Goal: Information Seeking & Learning: Learn about a topic

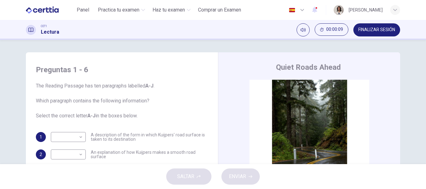
drag, startPoint x: 96, startPoint y: 87, endPoint x: 140, endPoint y: 83, distance: 44.4
click at [140, 83] on span "The Reading Passage has ten paragraphs labelled A-J . Which paragraph contains …" at bounding box center [122, 100] width 172 height 37
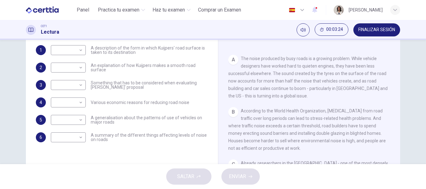
scroll to position [79, 0]
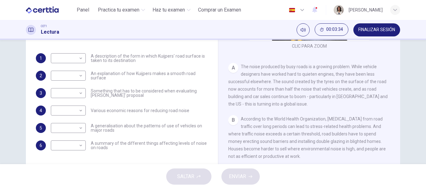
drag, startPoint x: 131, startPoint y: 144, endPoint x: 131, endPoint y: 148, distance: 4.7
click at [131, 148] on span "A summary of the different things affecting levels of noise on roads" at bounding box center [149, 145] width 117 height 9
click at [75, 131] on body "Este sitio utiliza cookies, como se explica en nuestra Política de Privacidad .…" at bounding box center [213, 94] width 426 height 189
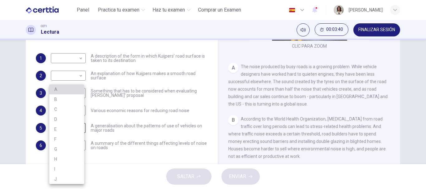
click at [61, 89] on li "A" at bounding box center [66, 90] width 35 height 10
type input "*"
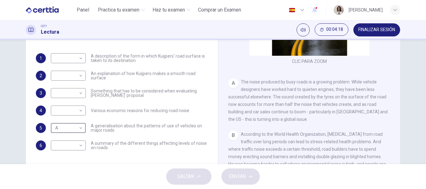
scroll to position [108, 0]
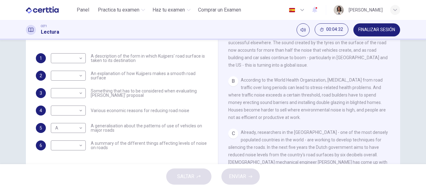
drag, startPoint x: 300, startPoint y: 101, endPoint x: 302, endPoint y: 106, distance: 5.4
click at [302, 106] on div "B According to the World Health Organization, [MEDICAL_DATA] from road traffic …" at bounding box center [309, 98] width 162 height 45
drag, startPoint x: 302, startPoint y: 106, endPoint x: 298, endPoint y: 122, distance: 16.7
click at [298, 120] on span "According to the World Health Organization, [MEDICAL_DATA] from road traffic ov…" at bounding box center [307, 99] width 158 height 42
drag, startPoint x: 298, startPoint y: 122, endPoint x: 287, endPoint y: 120, distance: 10.8
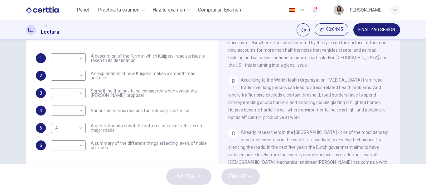
click at [287, 120] on span "According to the World Health Organization, [MEDICAL_DATA] from road traffic ov…" at bounding box center [307, 99] width 158 height 42
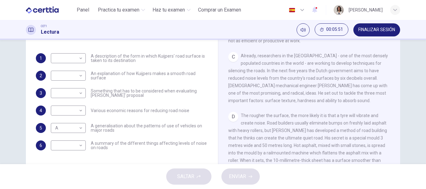
scroll to position [181, 0]
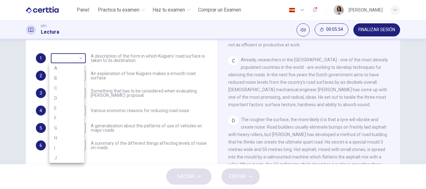
click at [74, 61] on body "Este sitio utiliza cookies, como se explica en nuestra Política de Privacidad .…" at bounding box center [213, 94] width 426 height 189
click at [61, 93] on li "C" at bounding box center [66, 88] width 35 height 10
type input "*"
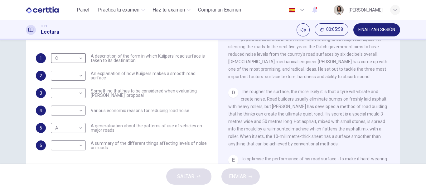
scroll to position [213, 0]
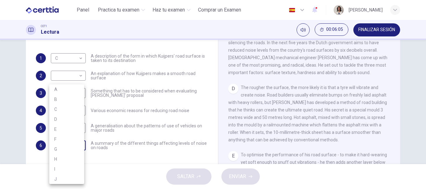
click at [74, 143] on body "Este sitio utiliza cookies, como se explica en nuestra Política de Privacidad .…" at bounding box center [213, 94] width 426 height 189
click at [61, 118] on li "D" at bounding box center [66, 120] width 35 height 10
type input "*"
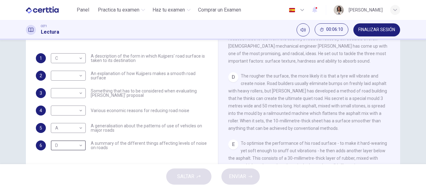
scroll to position [226, 0]
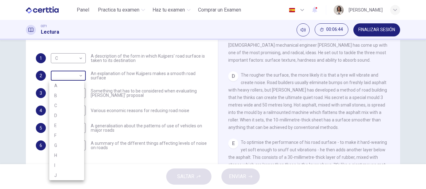
click at [78, 74] on body "Este sitio utiliza cookies, como se explica en nuestra Política de Privacidad .…" at bounding box center [213, 94] width 426 height 189
click at [63, 115] on li "D" at bounding box center [66, 116] width 35 height 10
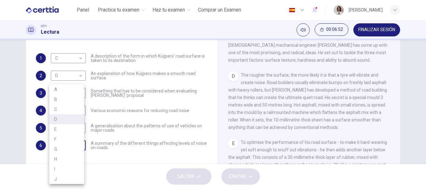
click at [75, 148] on body "Este sitio utiliza cookies, como se explica en nuestra Política de Privacidad .…" at bounding box center [213, 94] width 426 height 189
click at [280, 141] on div at bounding box center [213, 94] width 426 height 189
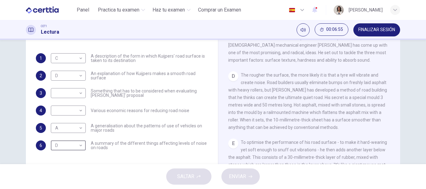
click at [280, 141] on div "CLIC PARA ZOOM Clic para zoom A The noise produced by busy roads is a growing p…" at bounding box center [313, 95] width 170 height 189
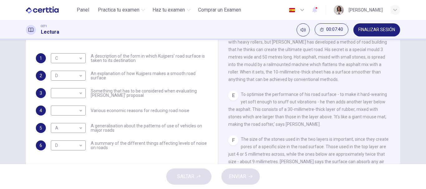
scroll to position [275, 0]
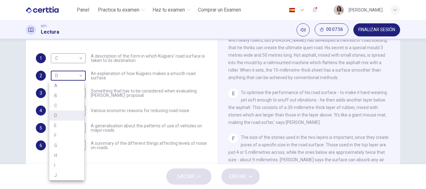
click at [69, 81] on body "Este sitio utiliza cookies, como se explica en nuestra Política de Privacidad .…" at bounding box center [213, 94] width 426 height 189
click at [61, 127] on li "E" at bounding box center [66, 126] width 35 height 10
type input "*"
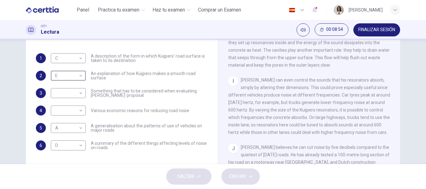
scroll to position [539, 0]
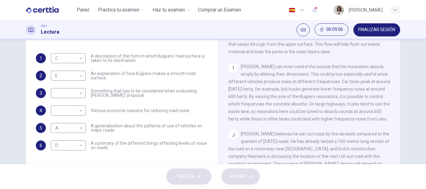
drag, startPoint x: 295, startPoint y: 118, endPoint x: 301, endPoint y: 119, distance: 6.4
click at [301, 119] on div "I [PERSON_NAME] can even control the sounds that his resonators absorb, simply …" at bounding box center [309, 93] width 162 height 60
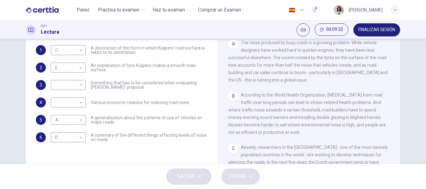
scroll to position [80, 0]
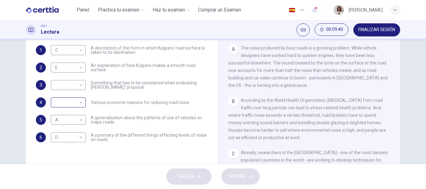
click at [72, 100] on body "Este sitio utiliza cookies, como se explica en nuestra Política de Privacidad .…" at bounding box center [213, 94] width 426 height 189
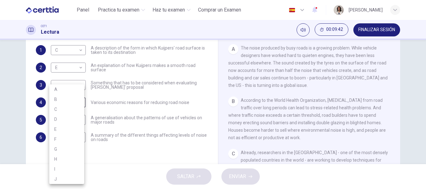
click at [69, 101] on li "B" at bounding box center [66, 100] width 35 height 10
type input "*"
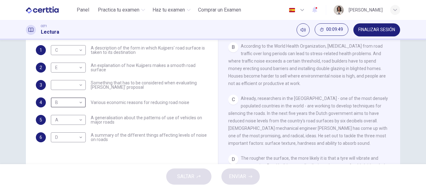
scroll to position [197, 0]
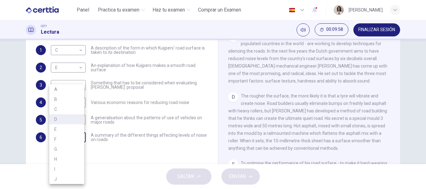
click at [73, 136] on body "Este sitio utiliza cookies, como se explica en nuestra Política de Privacidad .…" at bounding box center [213, 94] width 426 height 189
click at [58, 111] on li "C" at bounding box center [66, 110] width 35 height 10
type input "*"
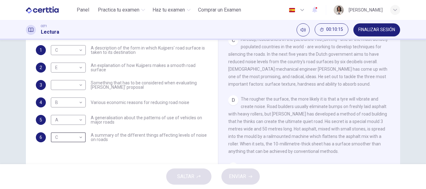
scroll to position [202, 0]
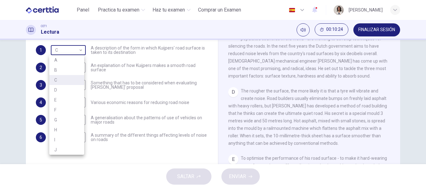
click at [60, 53] on body "Este sitio utiliza cookies, como se explica en nuestra Política de Privacidad .…" at bounding box center [213, 94] width 426 height 189
click at [61, 91] on li "D" at bounding box center [66, 90] width 35 height 10
type input "*"
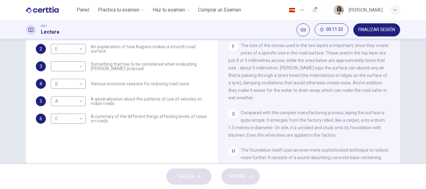
scroll to position [353, 0]
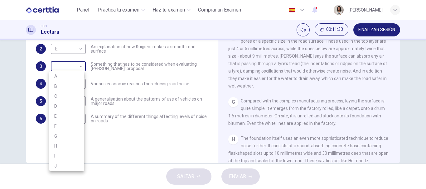
click at [69, 62] on body "Este sitio utiliza cookies, como se explica en nuestra Política de Privacidad .…" at bounding box center [213, 94] width 426 height 189
click at [60, 167] on li "J" at bounding box center [66, 166] width 35 height 10
type input "*"
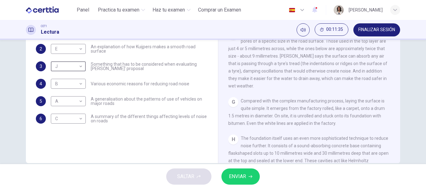
click at [237, 175] on span "ENVIAR" at bounding box center [237, 177] width 17 height 9
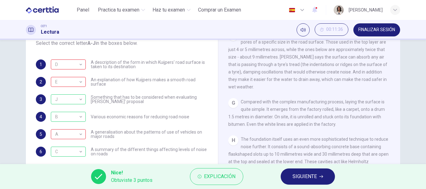
scroll to position [394, 0]
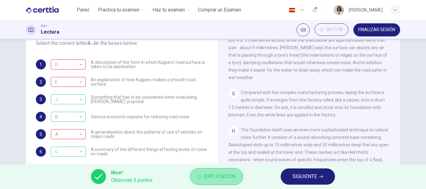
click at [225, 171] on button "Explicación" at bounding box center [216, 176] width 53 height 17
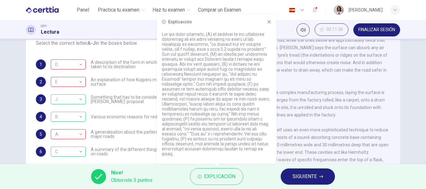
click at [305, 141] on span "The foundation itself uses an even more sophisticated technique to reduce noise…" at bounding box center [309, 160] width 162 height 65
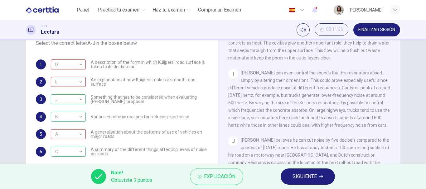
scroll to position [527, 0]
click at [300, 180] on span "SIGUIENTE" at bounding box center [305, 177] width 24 height 9
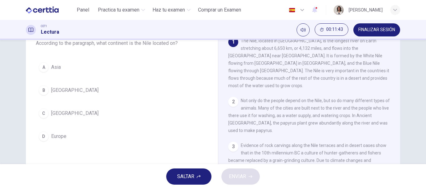
scroll to position [0, 0]
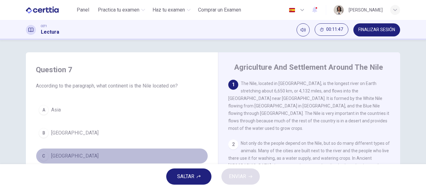
click at [45, 157] on div "C" at bounding box center [44, 156] width 10 height 10
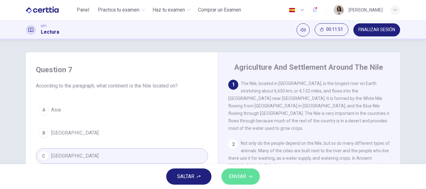
click at [246, 178] on span "ENVIAR" at bounding box center [237, 177] width 17 height 9
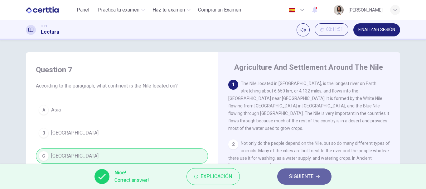
click at [323, 175] on button "SIGUIENTE" at bounding box center [304, 177] width 54 height 16
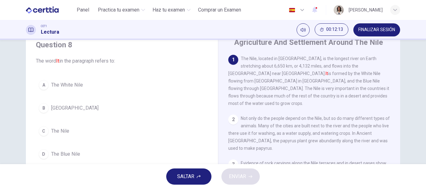
scroll to position [48, 0]
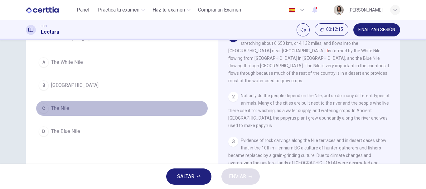
click at [47, 106] on button "C The Nile" at bounding box center [122, 109] width 172 height 16
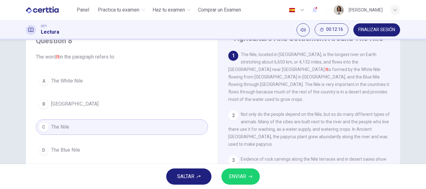
scroll to position [23, 0]
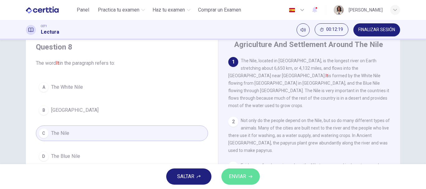
click at [244, 176] on span "ENVIAR" at bounding box center [237, 177] width 17 height 9
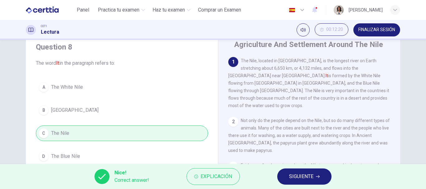
click at [299, 180] on span "SIGUIENTE" at bounding box center [301, 177] width 24 height 9
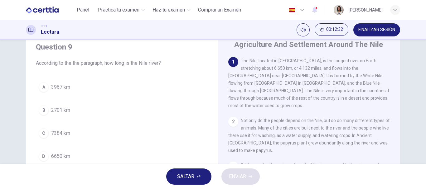
scroll to position [41, 0]
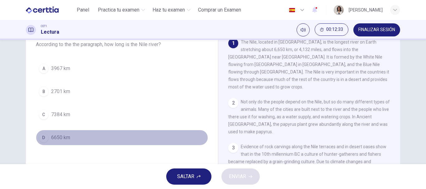
click at [40, 138] on div "D" at bounding box center [44, 138] width 10 height 10
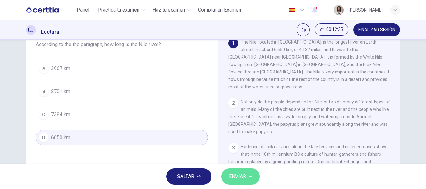
click at [234, 179] on span "ENVIAR" at bounding box center [237, 177] width 17 height 9
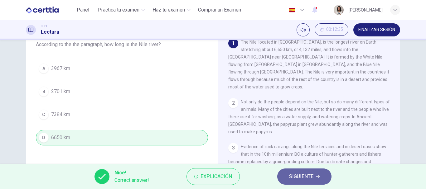
click at [307, 180] on span "SIGUIENTE" at bounding box center [301, 177] width 24 height 9
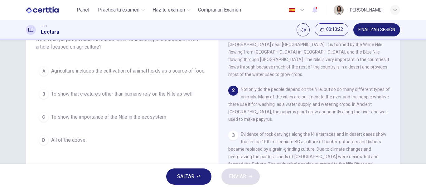
scroll to position [74, 0]
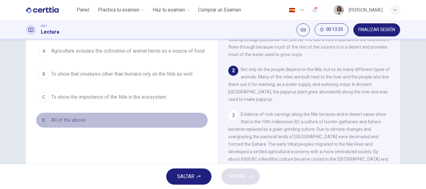
click at [51, 124] on span "All of the above" at bounding box center [68, 120] width 34 height 7
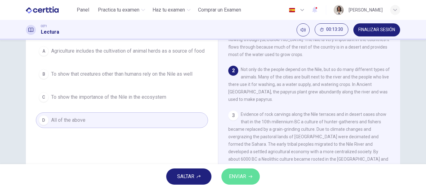
click at [243, 178] on span "ENVIAR" at bounding box center [237, 177] width 17 height 9
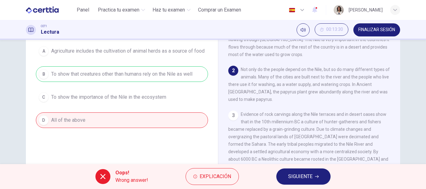
click at [137, 79] on div "A Agriculture includes the cultivation of animal herds as a source of food B To…" at bounding box center [122, 85] width 172 height 85
click at [286, 176] on button "SIGUIENTE" at bounding box center [303, 177] width 54 height 16
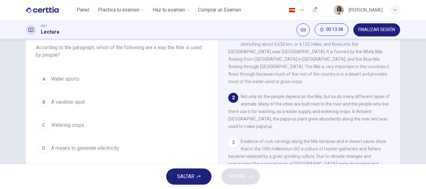
scroll to position [43, 0]
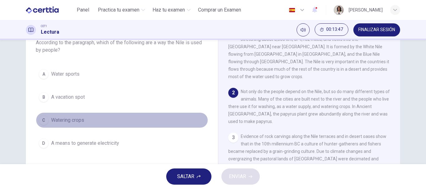
click at [61, 121] on span "Watering crops" at bounding box center [67, 120] width 33 height 7
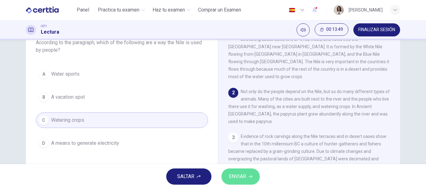
click at [255, 177] on button "ENVIAR" at bounding box center [241, 177] width 38 height 16
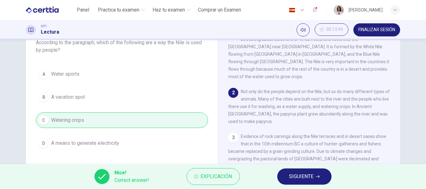
click at [289, 168] on div "Nice! Correct answer! Explicación SIGUIENTE" at bounding box center [213, 176] width 426 height 25
click at [284, 178] on button "SIGUIENTE" at bounding box center [304, 177] width 54 height 16
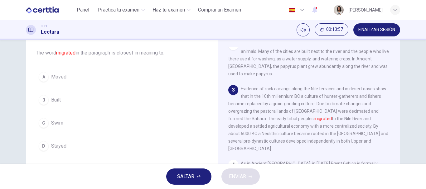
scroll to position [47, 0]
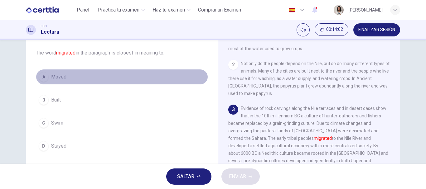
click at [42, 78] on div "A" at bounding box center [44, 77] width 10 height 10
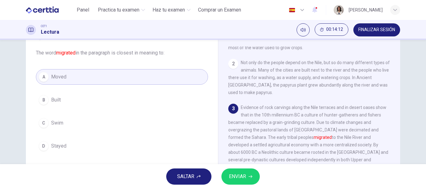
scroll to position [52, 0]
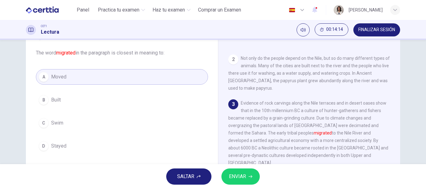
click at [65, 144] on button "D Stayed" at bounding box center [122, 147] width 172 height 16
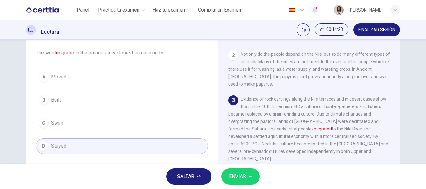
scroll to position [68, 0]
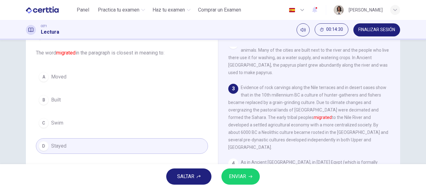
click at [245, 169] on button "ENVIAR" at bounding box center [241, 177] width 38 height 16
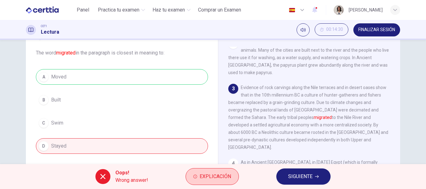
click at [202, 178] on span "Explicación" at bounding box center [216, 177] width 32 height 9
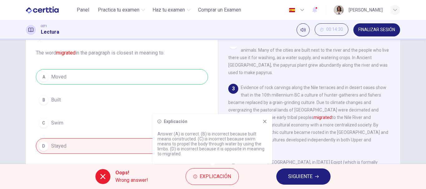
click at [265, 123] on icon at bounding box center [264, 121] width 5 height 5
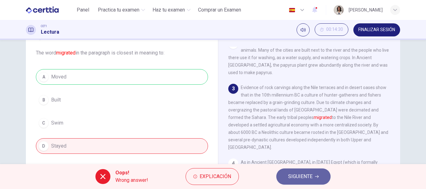
click at [295, 181] on span "SIGUIENTE" at bounding box center [300, 177] width 24 height 9
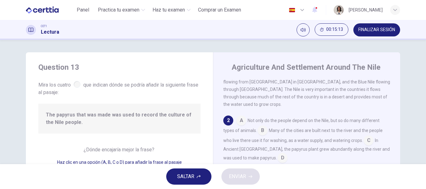
scroll to position [23, 0]
click at [364, 137] on input at bounding box center [369, 142] width 10 height 10
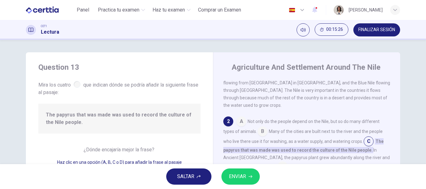
scroll to position [40, 0]
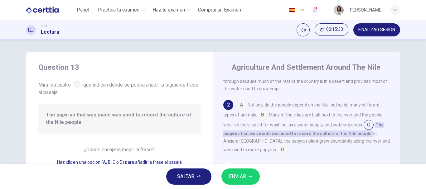
click at [278, 146] on input at bounding box center [283, 151] width 10 height 10
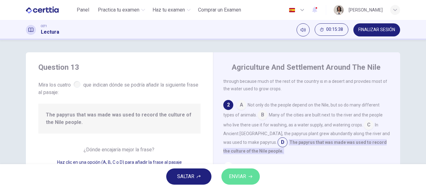
click at [243, 176] on span "ENVIAR" at bounding box center [237, 177] width 17 height 9
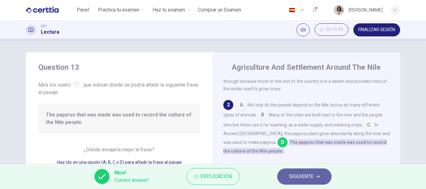
click at [312, 172] on button "SIGUIENTE" at bounding box center [304, 177] width 54 height 16
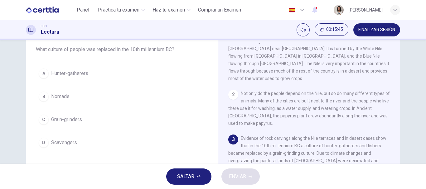
scroll to position [25, 0]
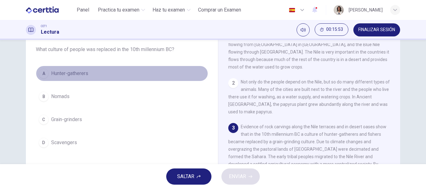
click at [46, 76] on button "A Hunter-gatherers" at bounding box center [122, 74] width 172 height 16
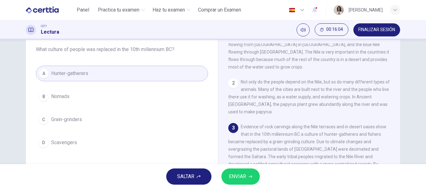
click at [252, 177] on icon "button" at bounding box center [251, 177] width 4 height 3
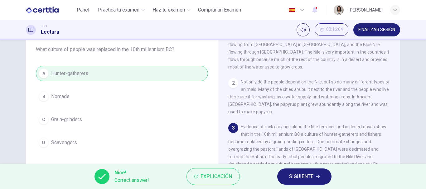
click at [304, 178] on span "SIGUIENTE" at bounding box center [301, 177] width 24 height 9
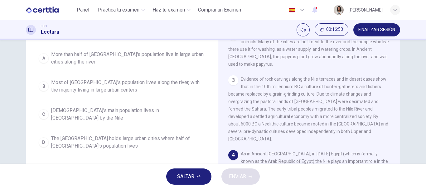
scroll to position [86, 0]
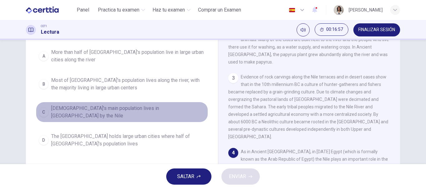
click at [122, 122] on button "C Egypt's main population lives in big cities by the Nile" at bounding box center [122, 112] width 172 height 21
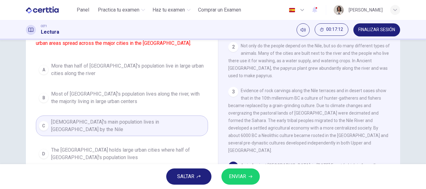
scroll to position [75, 0]
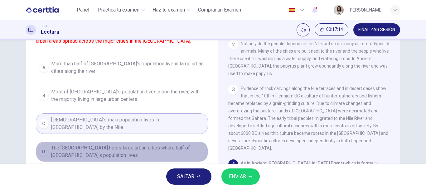
click at [117, 149] on span "The [GEOGRAPHIC_DATA] holds large urban cities where half of [GEOGRAPHIC_DATA]'…" at bounding box center [128, 151] width 154 height 15
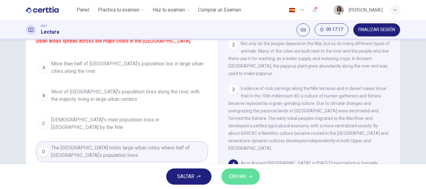
click at [229, 177] on button "ENVIAR" at bounding box center [241, 177] width 38 height 16
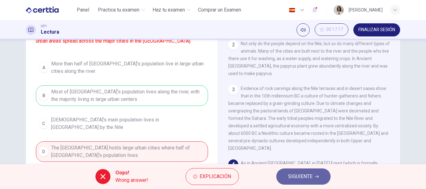
click at [315, 178] on icon "button" at bounding box center [317, 177] width 4 height 4
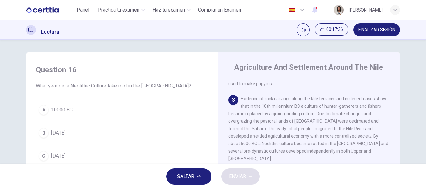
scroll to position [53, 0]
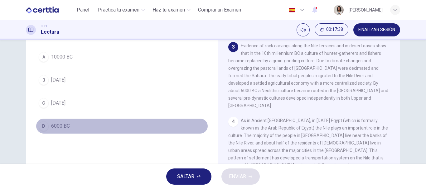
click at [42, 125] on div "D" at bounding box center [44, 126] width 10 height 10
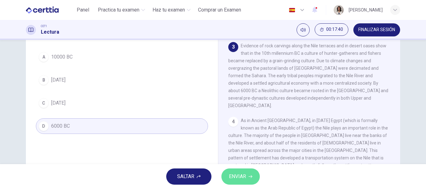
click at [243, 179] on span "ENVIAR" at bounding box center [237, 177] width 17 height 9
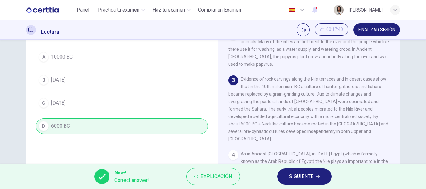
scroll to position [46, 0]
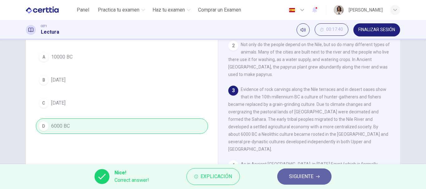
click at [319, 178] on icon "button" at bounding box center [318, 177] width 4 height 4
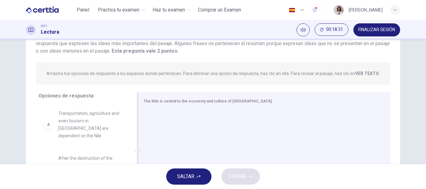
scroll to position [41, 0]
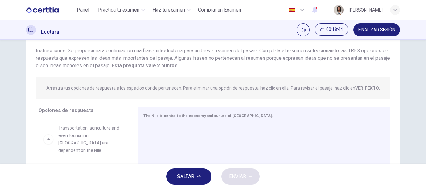
click at [63, 143] on span "Transportation, agriculture and even tourism in [GEOGRAPHIC_DATA] are dependent…" at bounding box center [90, 139] width 65 height 30
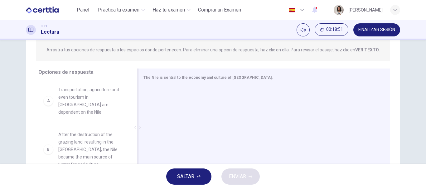
scroll to position [90, 0]
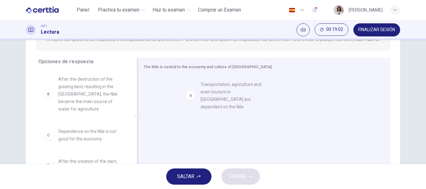
drag, startPoint x: 46, startPoint y: 88, endPoint x: 191, endPoint y: 95, distance: 144.9
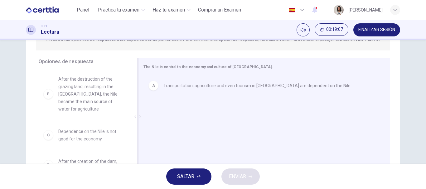
click at [153, 88] on div "A" at bounding box center [154, 86] width 10 height 10
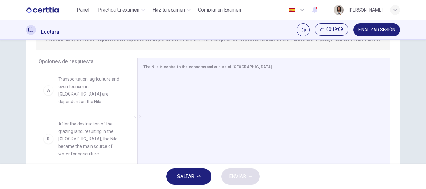
click at [43, 85] on div "A" at bounding box center [48, 90] width 10 height 10
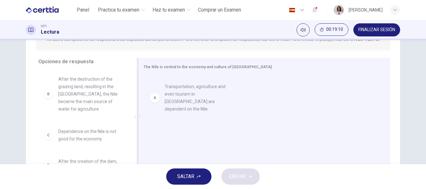
drag, startPoint x: 50, startPoint y: 86, endPoint x: 161, endPoint y: 94, distance: 111.3
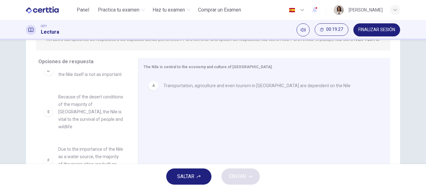
scroll to position [99, 0]
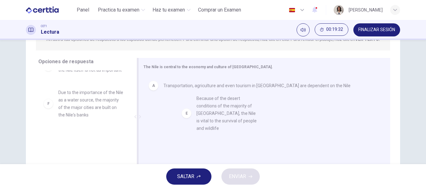
drag, startPoint x: 46, startPoint y: 112, endPoint x: 184, endPoint y: 110, distance: 137.6
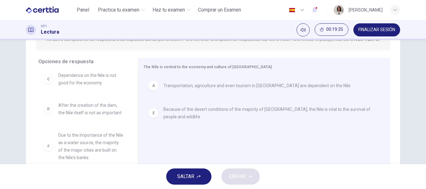
scroll to position [117, 0]
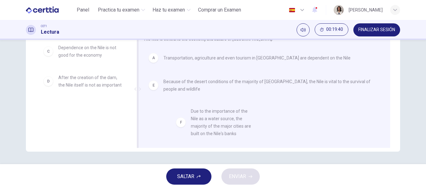
drag, startPoint x: 40, startPoint y: 118, endPoint x: 180, endPoint y: 121, distance: 139.5
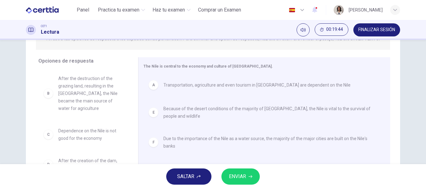
scroll to position [70, 0]
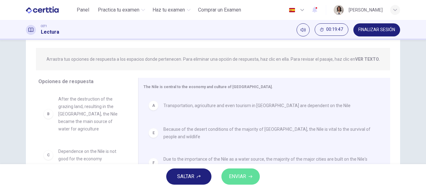
click at [241, 179] on span "ENVIAR" at bounding box center [237, 177] width 17 height 9
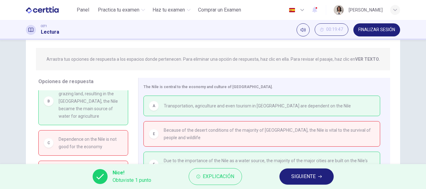
scroll to position [0, 0]
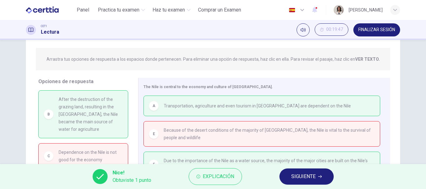
click at [291, 168] on div "Nice! Obtuviste 1 punto Explicación SIGUIENTE" at bounding box center [213, 176] width 426 height 25
click at [295, 179] on span "SIGUIENTE" at bounding box center [303, 177] width 24 height 9
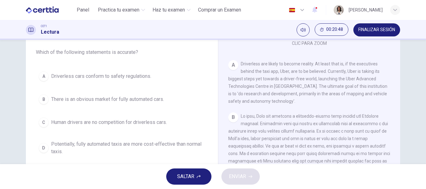
scroll to position [116, 0]
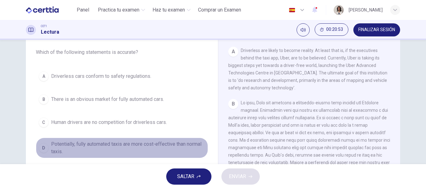
click at [45, 145] on div "D" at bounding box center [44, 148] width 10 height 10
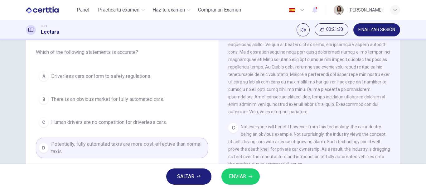
scroll to position [206, 0]
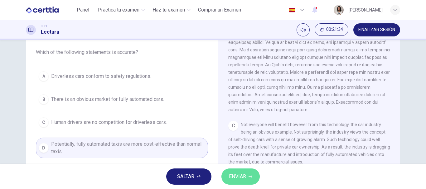
click at [240, 178] on span "ENVIAR" at bounding box center [237, 177] width 17 height 9
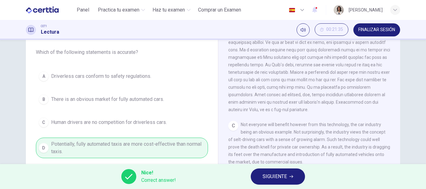
click at [279, 178] on span "SIGUIENTE" at bounding box center [275, 177] width 24 height 9
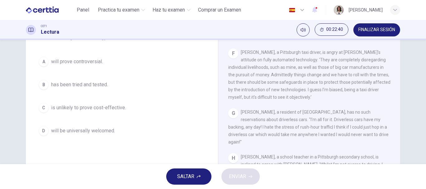
scroll to position [45, 0]
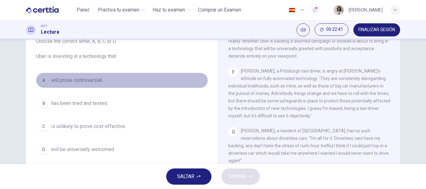
click at [67, 80] on span "will prove controversial." at bounding box center [77, 80] width 52 height 7
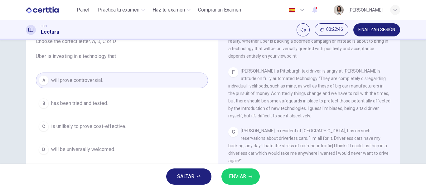
click at [242, 175] on span "ENVIAR" at bounding box center [237, 177] width 17 height 9
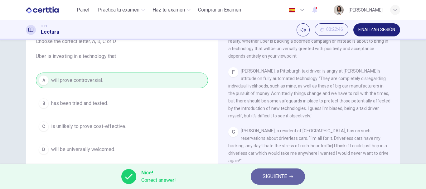
click at [263, 174] on span "SIGUIENTE" at bounding box center [275, 177] width 24 height 9
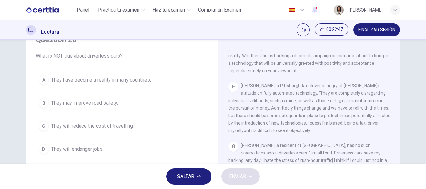
scroll to position [29, 0]
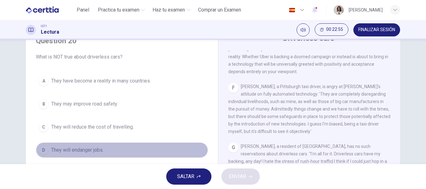
click at [70, 150] on span "They will endanger jobs." at bounding box center [77, 150] width 52 height 7
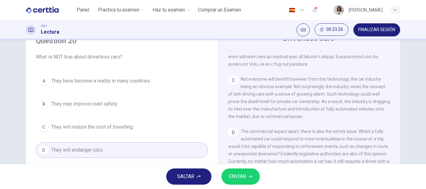
scroll to position [272, 0]
click at [89, 132] on button "C They will reduce the cost of travelling." at bounding box center [122, 127] width 172 height 16
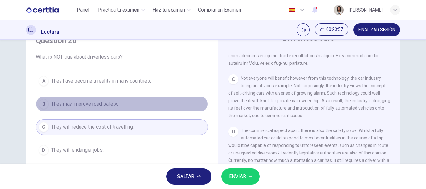
click at [100, 105] on span "They may improve road safety." at bounding box center [84, 103] width 67 height 7
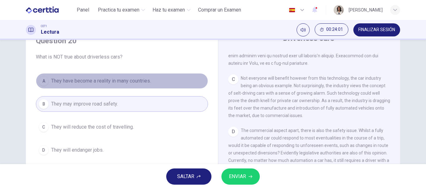
click at [116, 85] on button "A They have become a reality in many countries." at bounding box center [122, 81] width 172 height 16
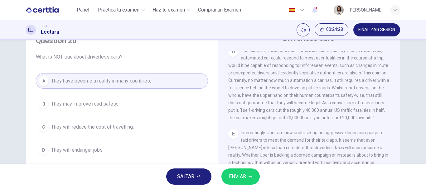
scroll to position [354, 0]
click at [51, 106] on span "They may improve road safety." at bounding box center [84, 103] width 67 height 7
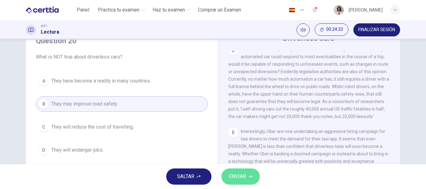
click at [251, 175] on button "ENVIAR" at bounding box center [241, 177] width 38 height 16
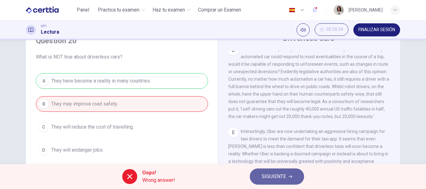
click at [270, 180] on span "SIGUIENTE" at bounding box center [274, 177] width 24 height 9
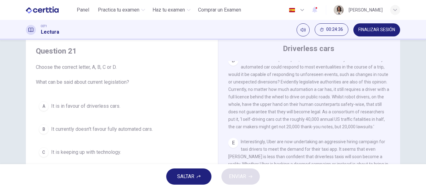
scroll to position [37, 0]
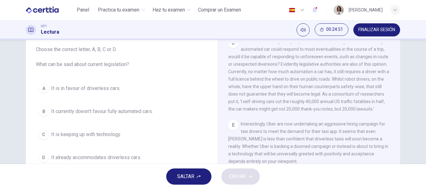
drag, startPoint x: 269, startPoint y: 104, endPoint x: 306, endPoint y: 113, distance: 37.8
click at [306, 112] on span "The commercial aspect apart, there is also the safety issue. Whilst a fully aut…" at bounding box center [308, 75] width 161 height 72
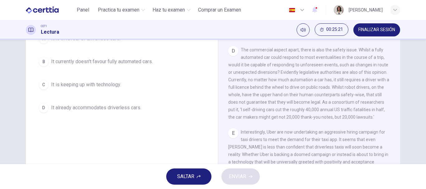
scroll to position [61, 0]
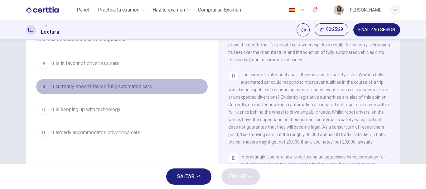
click at [111, 91] on button "B It currently doesn't favour fully automated cars." at bounding box center [122, 87] width 172 height 16
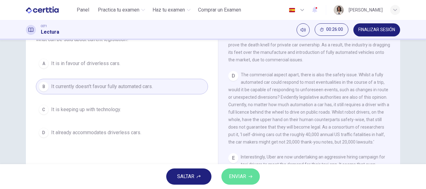
click at [247, 177] on button "ENVIAR" at bounding box center [241, 177] width 38 height 16
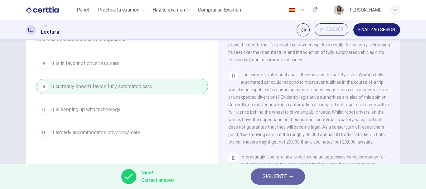
click at [263, 174] on span "SIGUIENTE" at bounding box center [275, 177] width 24 height 9
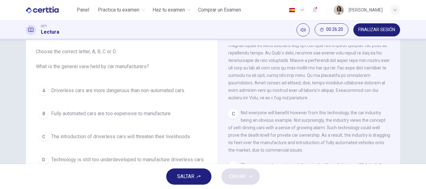
scroll to position [52, 0]
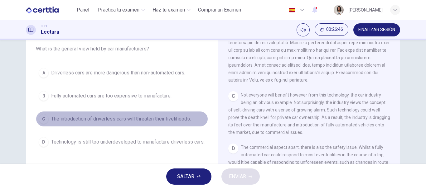
click at [99, 120] on span "The introduction of driverless cars will threaten their livelihoods." at bounding box center [121, 118] width 140 height 7
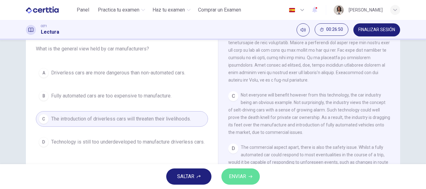
click at [229, 177] on span "ENVIAR" at bounding box center [237, 177] width 17 height 9
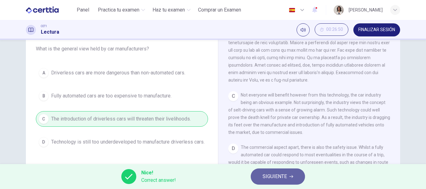
click at [258, 181] on button "SIGUIENTE" at bounding box center [278, 177] width 54 height 16
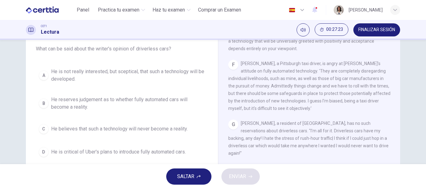
scroll to position [462, 0]
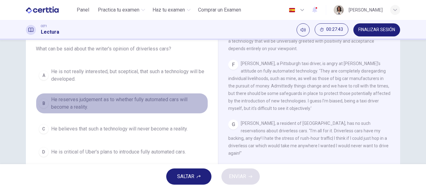
click at [171, 100] on span "He reserves judgement as to whether fully automated cars will become a reality." at bounding box center [128, 103] width 154 height 15
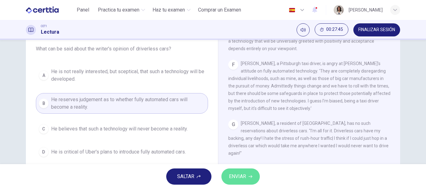
click at [250, 180] on button "ENVIAR" at bounding box center [241, 177] width 38 height 16
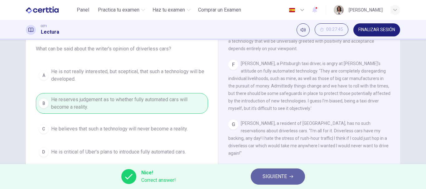
click at [264, 175] on span "SIGUIENTE" at bounding box center [275, 177] width 24 height 9
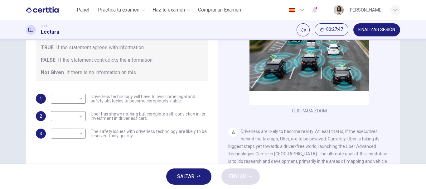
scroll to position [88, 0]
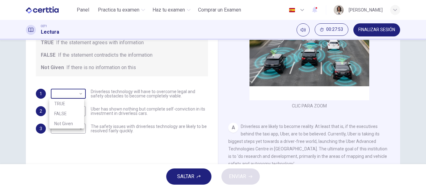
click at [81, 96] on body "Este sitio utiliza cookies, como se explica en nuestra Política de Privacidad .…" at bounding box center [213, 94] width 426 height 189
click at [74, 103] on li "TRUE" at bounding box center [66, 104] width 35 height 10
type input "****"
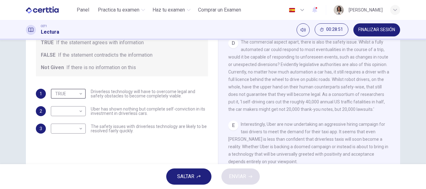
scroll to position [299, 0]
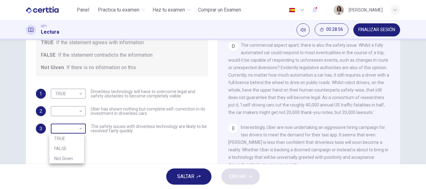
click at [72, 130] on body "Este sitio utiliza cookies, como se explica en nuestra Política de Privacidad .…" at bounding box center [213, 94] width 426 height 189
click at [70, 147] on li "FALSE" at bounding box center [66, 149] width 35 height 10
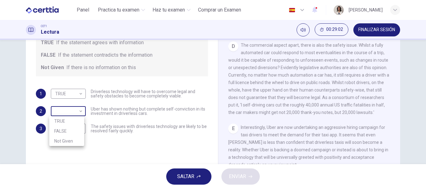
click at [73, 109] on body "Este sitio utiliza cookies, como se explica en nuestra Política de Privacidad .…" at bounding box center [213, 94] width 426 height 189
click at [108, 133] on div at bounding box center [213, 94] width 426 height 189
click at [76, 128] on body "Este sitio utiliza cookies, como se explica en nuestra Política de Privacidad .…" at bounding box center [213, 94] width 426 height 189
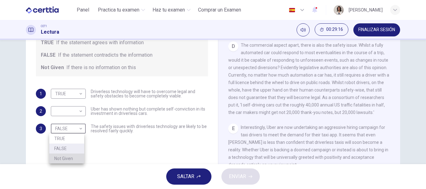
click at [64, 160] on li "Not Given" at bounding box center [66, 159] width 35 height 10
type input "*********"
click at [73, 112] on body "Este sitio utiliza cookies, como se explica en nuestra Política de Privacidad .…" at bounding box center [213, 94] width 426 height 189
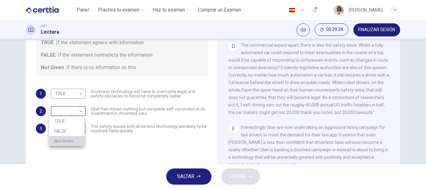
click at [65, 142] on li "Not Given" at bounding box center [66, 141] width 35 height 10
type input "*********"
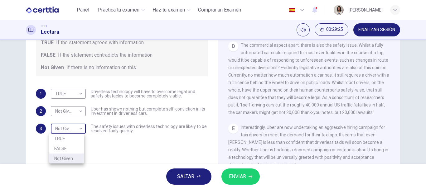
click at [72, 128] on body "Este sitio utiliza cookies, como se explica en nuestra Política de Privacidad .…" at bounding box center [213, 94] width 426 height 189
click at [66, 148] on li "FALSE" at bounding box center [66, 149] width 35 height 10
type input "*****"
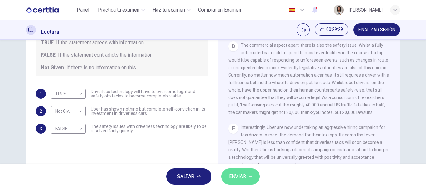
click at [226, 176] on button "ENVIAR" at bounding box center [241, 177] width 38 height 16
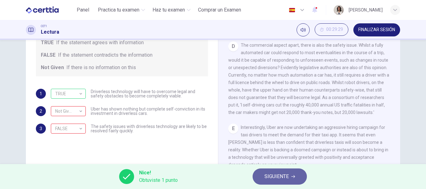
click at [291, 177] on button "SIGUIENTE" at bounding box center [280, 177] width 54 height 16
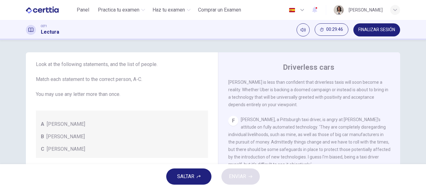
scroll to position [462, 0]
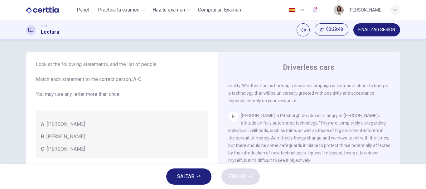
click at [233, 118] on div "F" at bounding box center [233, 117] width 10 height 10
click at [48, 125] on span "[PERSON_NAME]" at bounding box center [66, 124] width 38 height 7
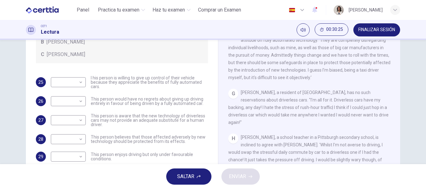
scroll to position [438, 0]
click at [68, 138] on body "Este sitio utiliza cookies, como se explica en nuestra Política de Privacidad .…" at bounding box center [213, 94] width 426 height 189
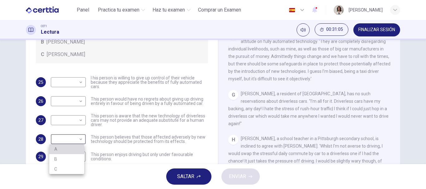
click at [61, 153] on li "A" at bounding box center [66, 149] width 35 height 10
type input "*"
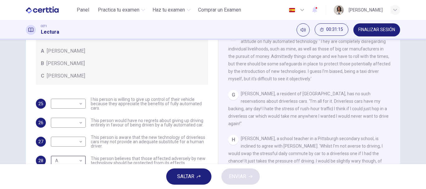
scroll to position [22, 0]
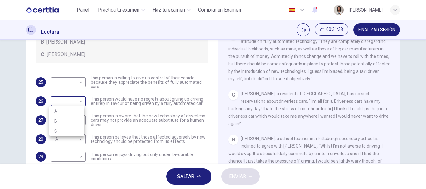
click at [80, 101] on body "Este sitio utiliza cookies, como se explica en nuestra Política de Privacidad .…" at bounding box center [213, 94] width 426 height 189
click at [68, 124] on li "B" at bounding box center [66, 121] width 35 height 10
type input "*"
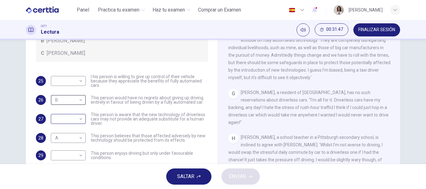
scroll to position [97, 0]
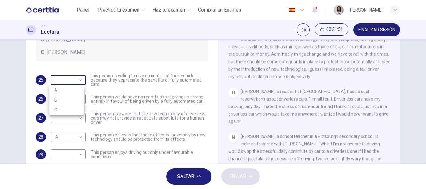
click at [76, 81] on body "Este sitio utiliza cookies, como se explica en nuestra Política de Privacidad .…" at bounding box center [213, 94] width 426 height 189
click at [71, 100] on li "B" at bounding box center [66, 100] width 35 height 10
type input "*"
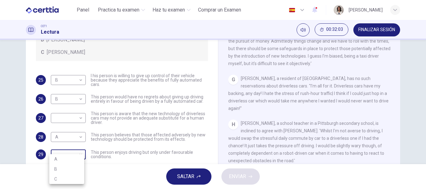
click at [76, 158] on body "Este sitio utiliza cookies, como se explica en nuestra Política de Privacidad .…" at bounding box center [213, 94] width 426 height 189
click at [67, 177] on li "C" at bounding box center [66, 179] width 35 height 10
type input "*"
click at [78, 117] on body "Este sitio utiliza cookies, como se explica en nuestra Política de Privacidad .…" at bounding box center [213, 94] width 426 height 189
click at [63, 150] on li "C" at bounding box center [66, 148] width 35 height 10
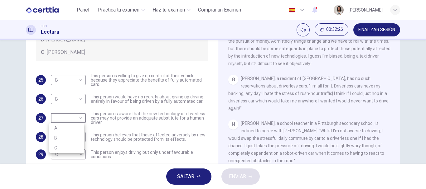
type input "*"
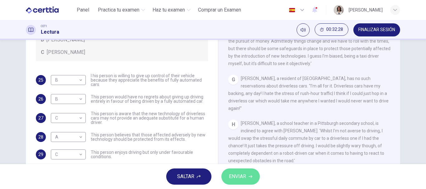
click at [229, 175] on span "ENVIAR" at bounding box center [237, 177] width 17 height 9
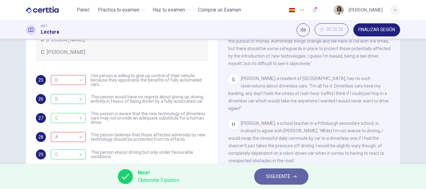
click at [258, 176] on button "SIGUIENTE" at bounding box center [281, 177] width 54 height 16
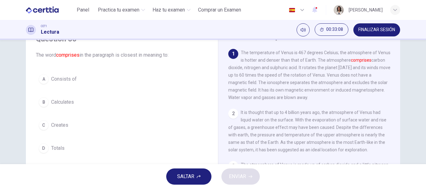
scroll to position [14, 0]
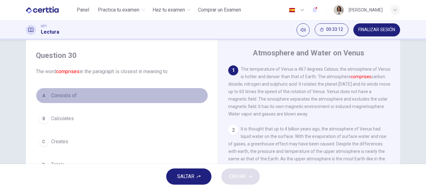
click at [41, 98] on div "A" at bounding box center [44, 96] width 10 height 10
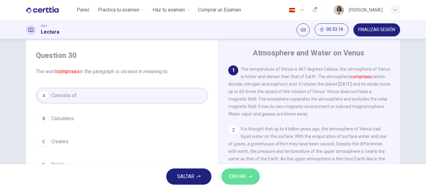
click at [240, 177] on span "ENVIAR" at bounding box center [237, 177] width 17 height 9
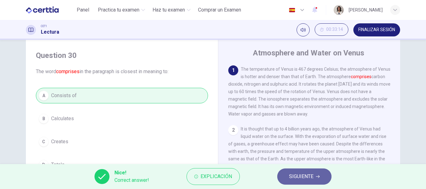
click at [281, 179] on button "SIGUIENTE" at bounding box center [304, 177] width 54 height 16
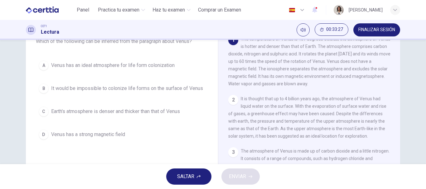
scroll to position [34, 0]
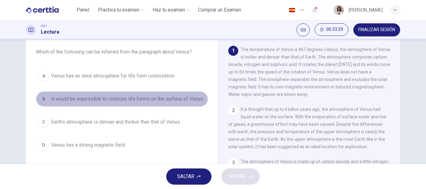
click at [166, 100] on span "It would be impossible to colonize life forms on the surface of Venus" at bounding box center [127, 98] width 152 height 7
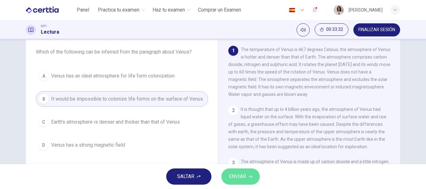
click at [235, 174] on span "ENVIAR" at bounding box center [237, 177] width 17 height 9
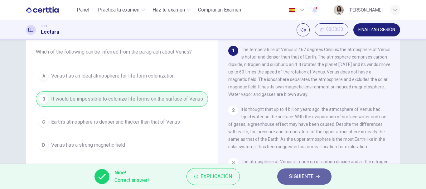
click at [291, 178] on span "SIGUIENTE" at bounding box center [301, 177] width 24 height 9
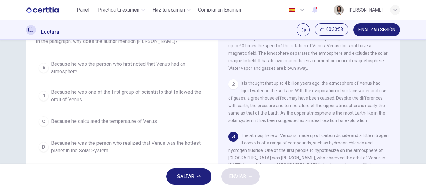
scroll to position [43, 0]
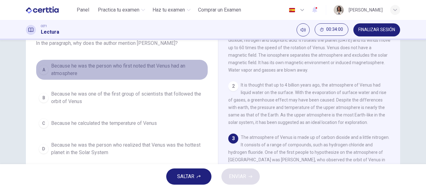
click at [85, 69] on span "Because he was the person who first noted that Venus had an atmosphere" at bounding box center [128, 69] width 154 height 15
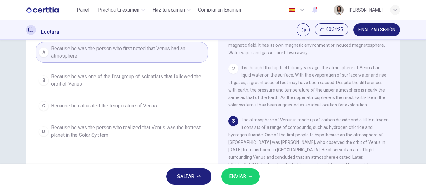
scroll to position [54, 0]
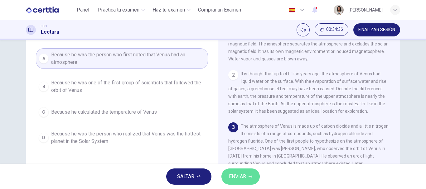
click at [252, 181] on button "ENVIAR" at bounding box center [241, 177] width 38 height 16
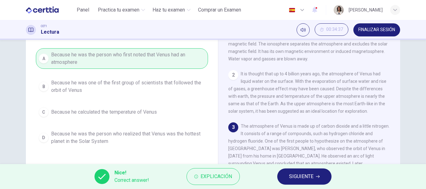
click at [166, 91] on div "A Because he was the person who first noted that Venus had an atmosphere B Beca…" at bounding box center [122, 98] width 172 height 100
click at [312, 175] on span "SIGUIENTE" at bounding box center [301, 177] width 24 height 9
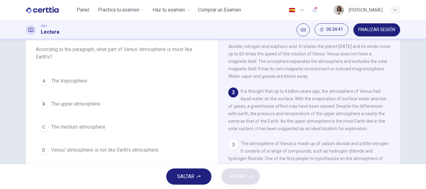
scroll to position [37, 0]
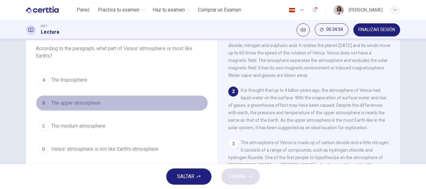
click at [44, 106] on div "B" at bounding box center [44, 103] width 10 height 10
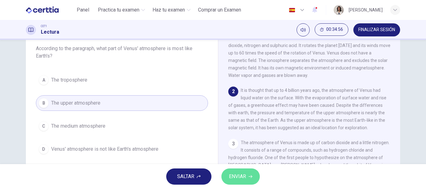
click at [255, 182] on button "ENVIAR" at bounding box center [241, 177] width 38 height 16
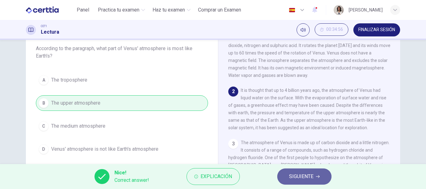
click at [296, 183] on button "SIGUIENTE" at bounding box center [304, 177] width 54 height 16
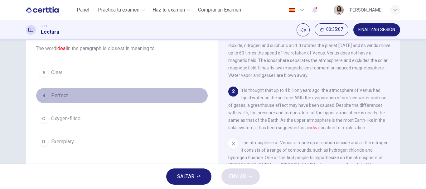
click at [53, 96] on span "Perfect" at bounding box center [59, 95] width 17 height 7
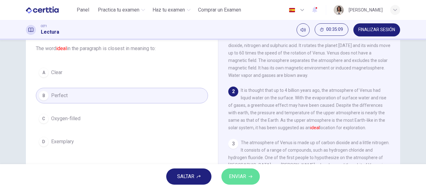
click at [242, 175] on span "ENVIAR" at bounding box center [237, 177] width 17 height 9
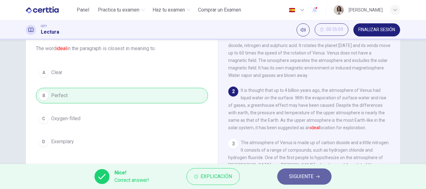
click at [287, 180] on button "SIGUIENTE" at bounding box center [304, 177] width 54 height 16
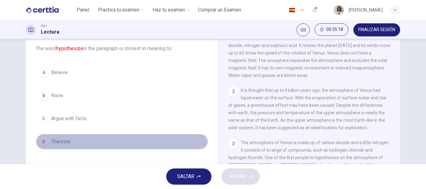
click at [59, 138] on span "Theorize" at bounding box center [60, 141] width 19 height 7
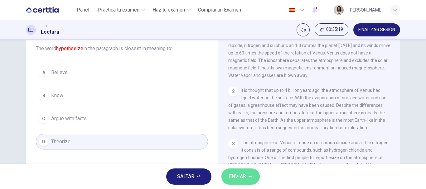
click at [251, 175] on icon "button" at bounding box center [251, 177] width 4 height 4
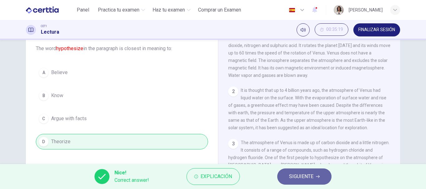
click at [321, 176] on button "SIGUIENTE" at bounding box center [304, 177] width 54 height 16
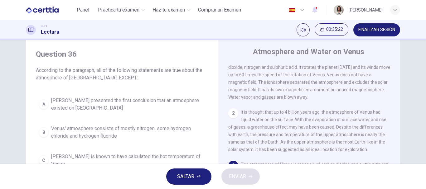
scroll to position [13, 0]
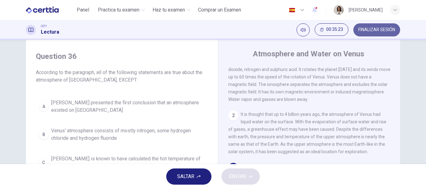
click at [372, 29] on span "FINALIZAR SESIÓN" at bounding box center [376, 29] width 37 height 5
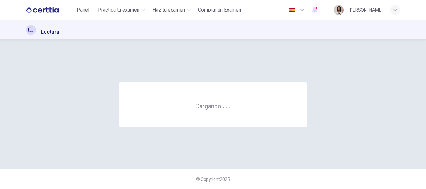
scroll to position [0, 0]
